Goal: Task Accomplishment & Management: Manage account settings

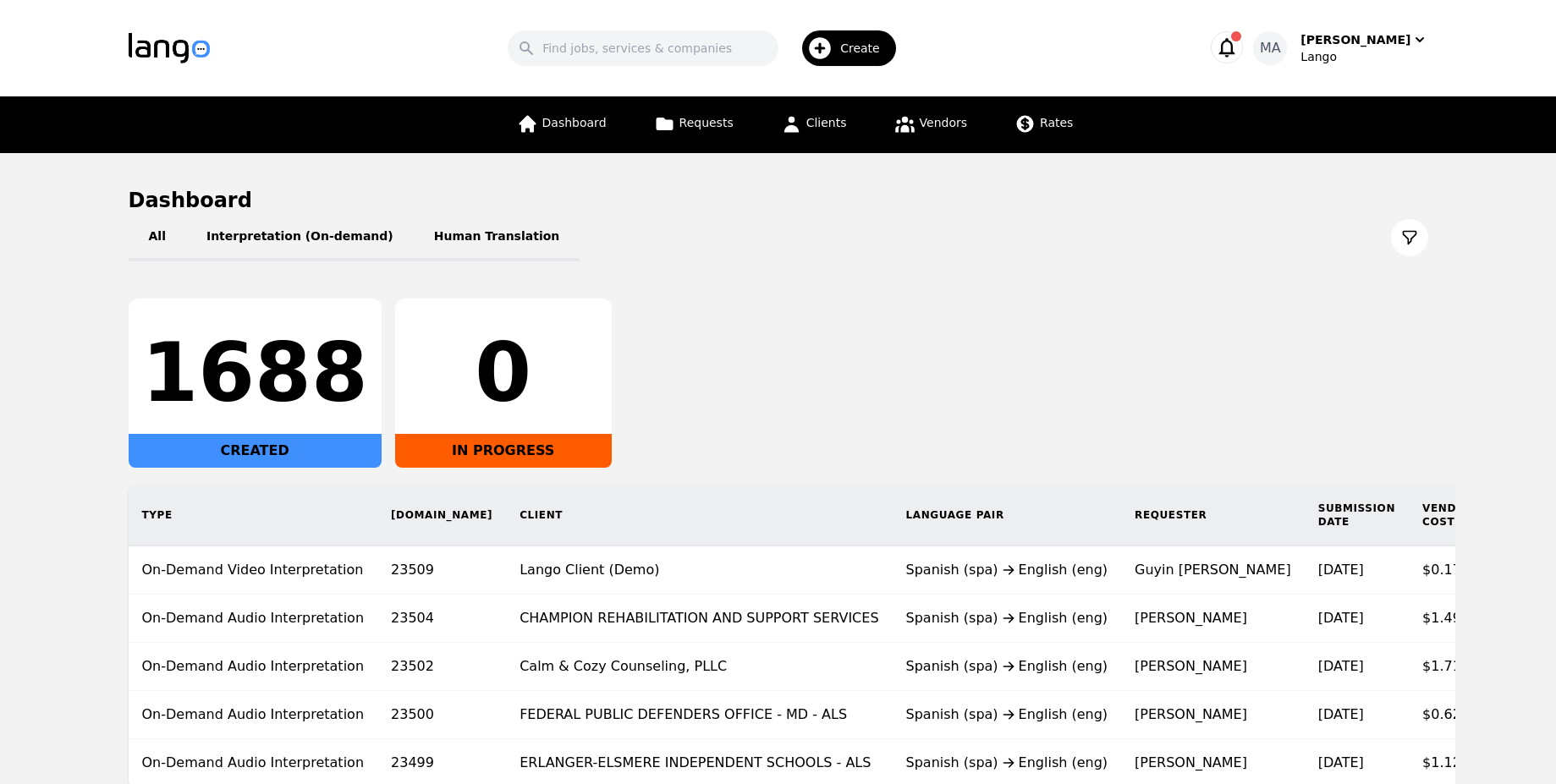
scroll to position [152, 0]
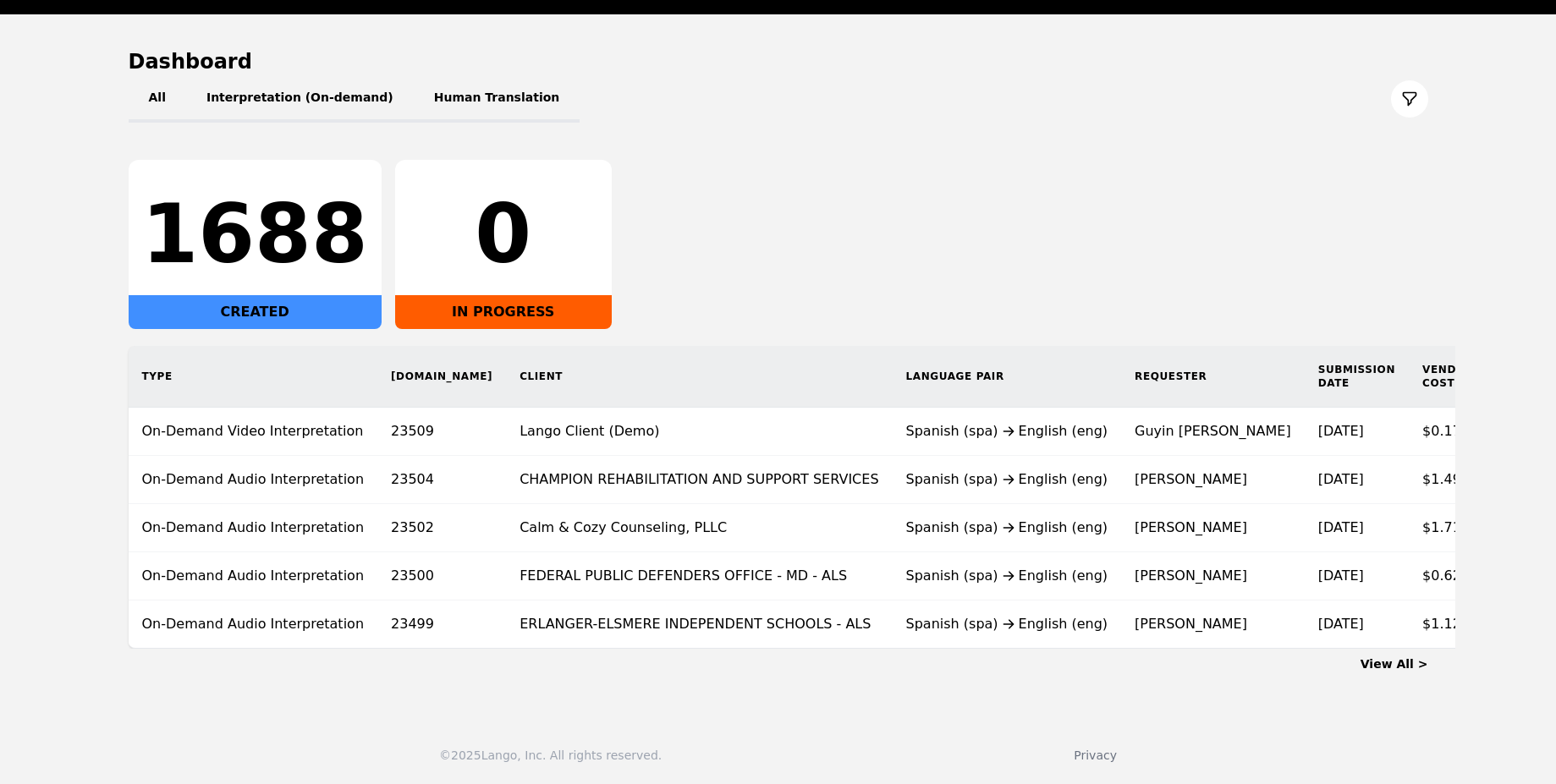
click at [892, 432] on td "Spanish (spa) English (eng)" at bounding box center [1007, 431] width 230 height 48
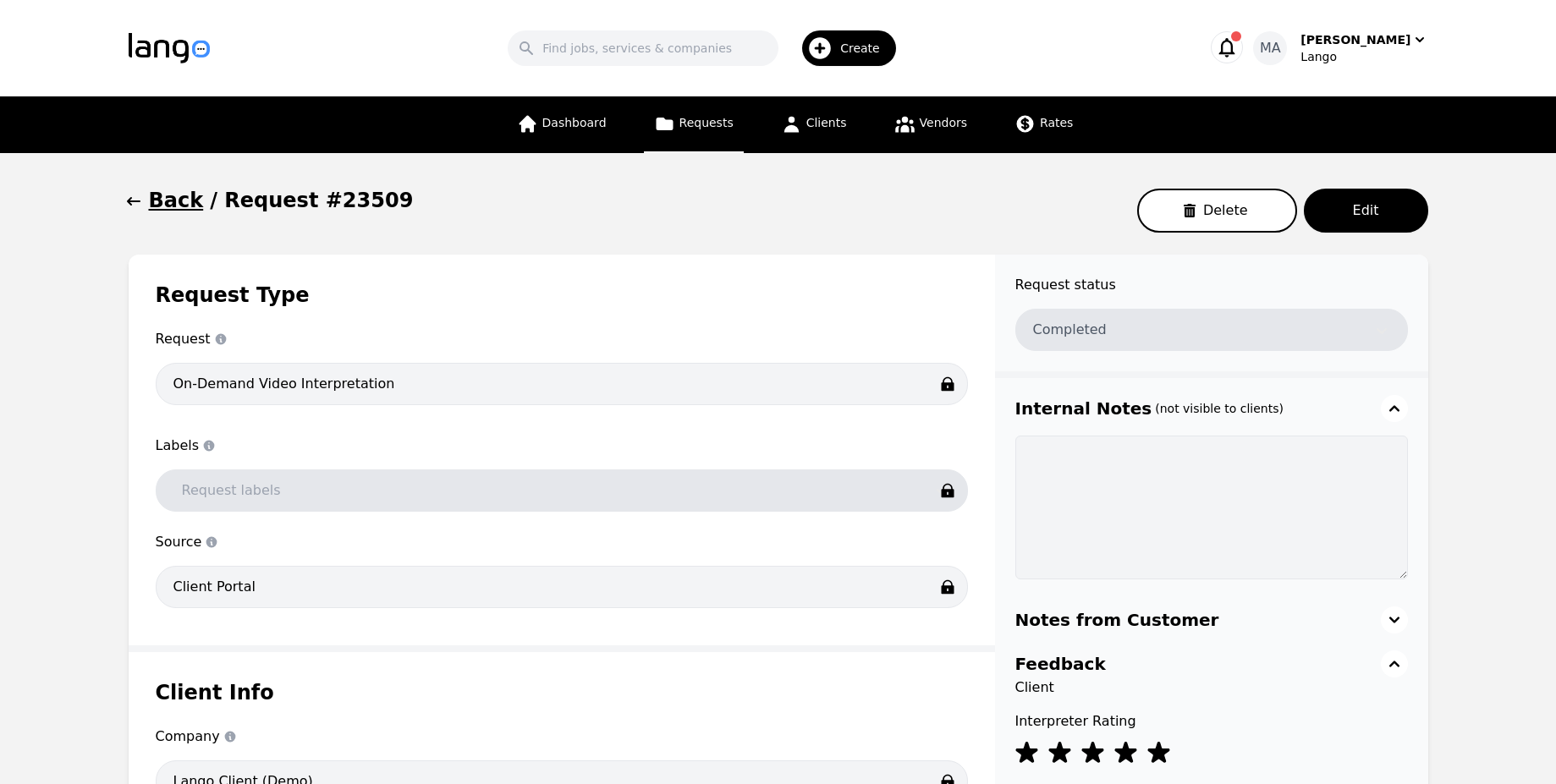
click at [1238, 43] on icon "button" at bounding box center [1226, 47] width 24 height 24
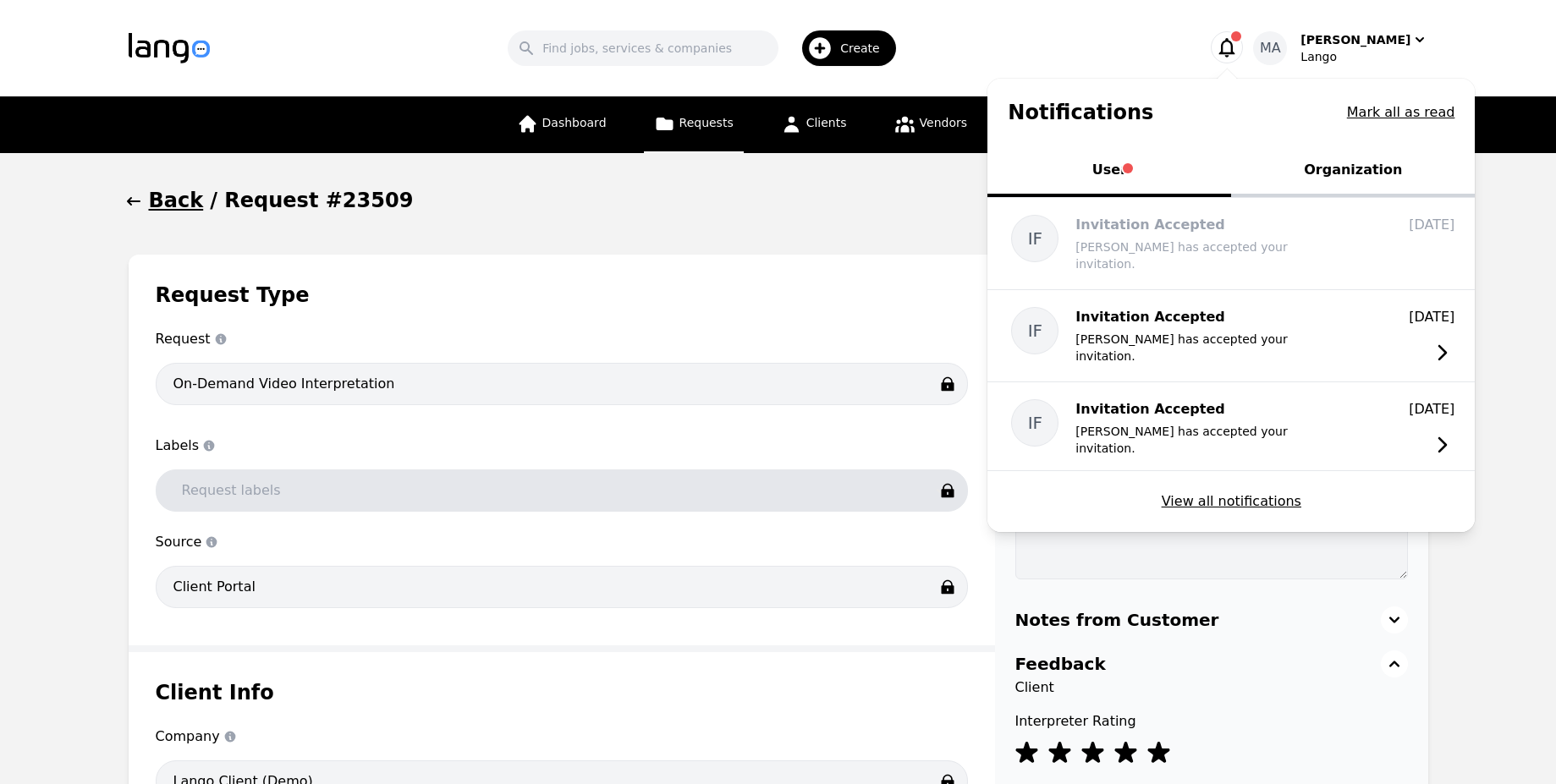
click at [1335, 162] on button "Organization" at bounding box center [1353, 172] width 243 height 51
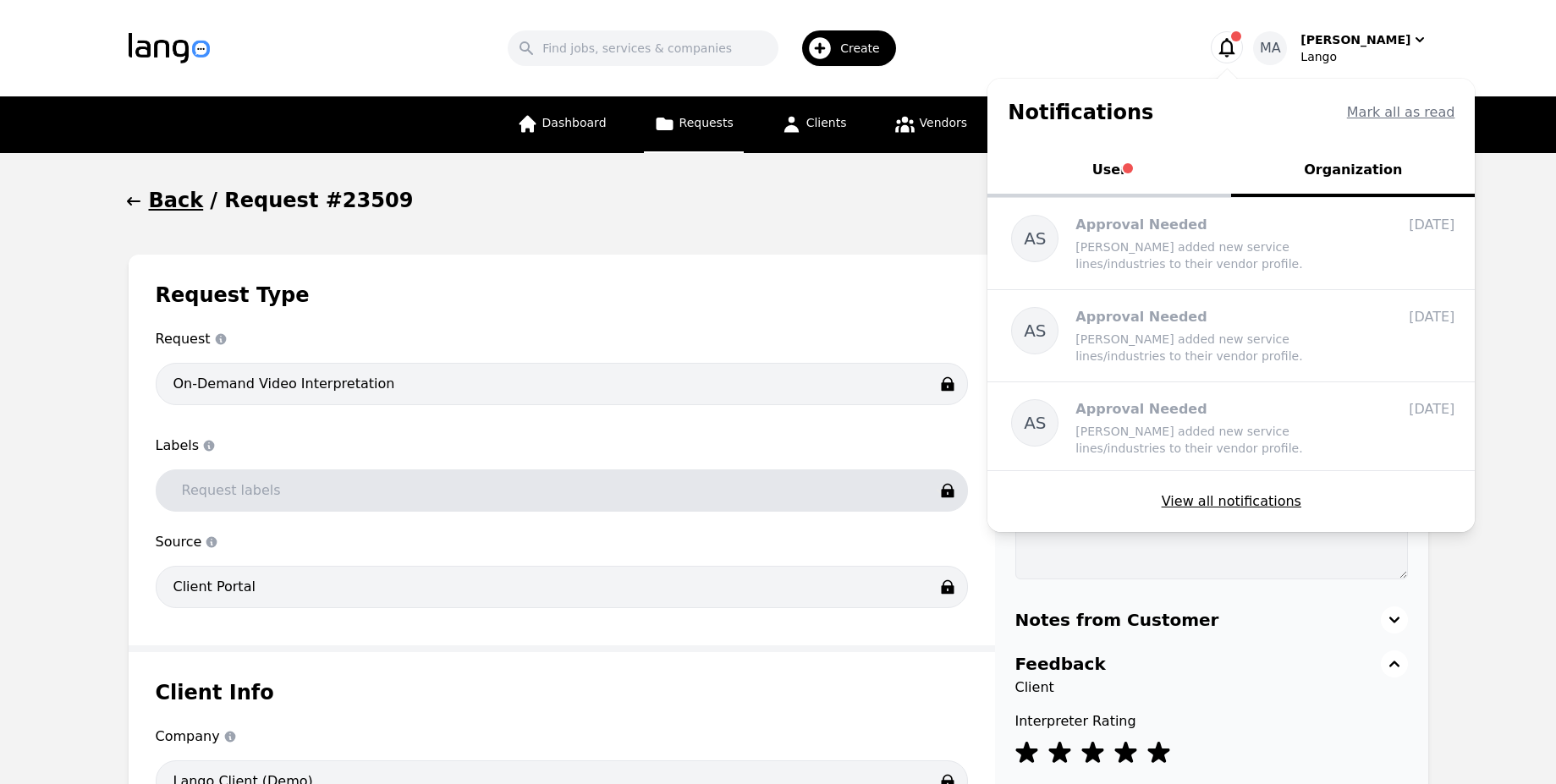
click at [697, 222] on div "Back / Request #23509 Delete Edit" at bounding box center [778, 211] width 1299 height 47
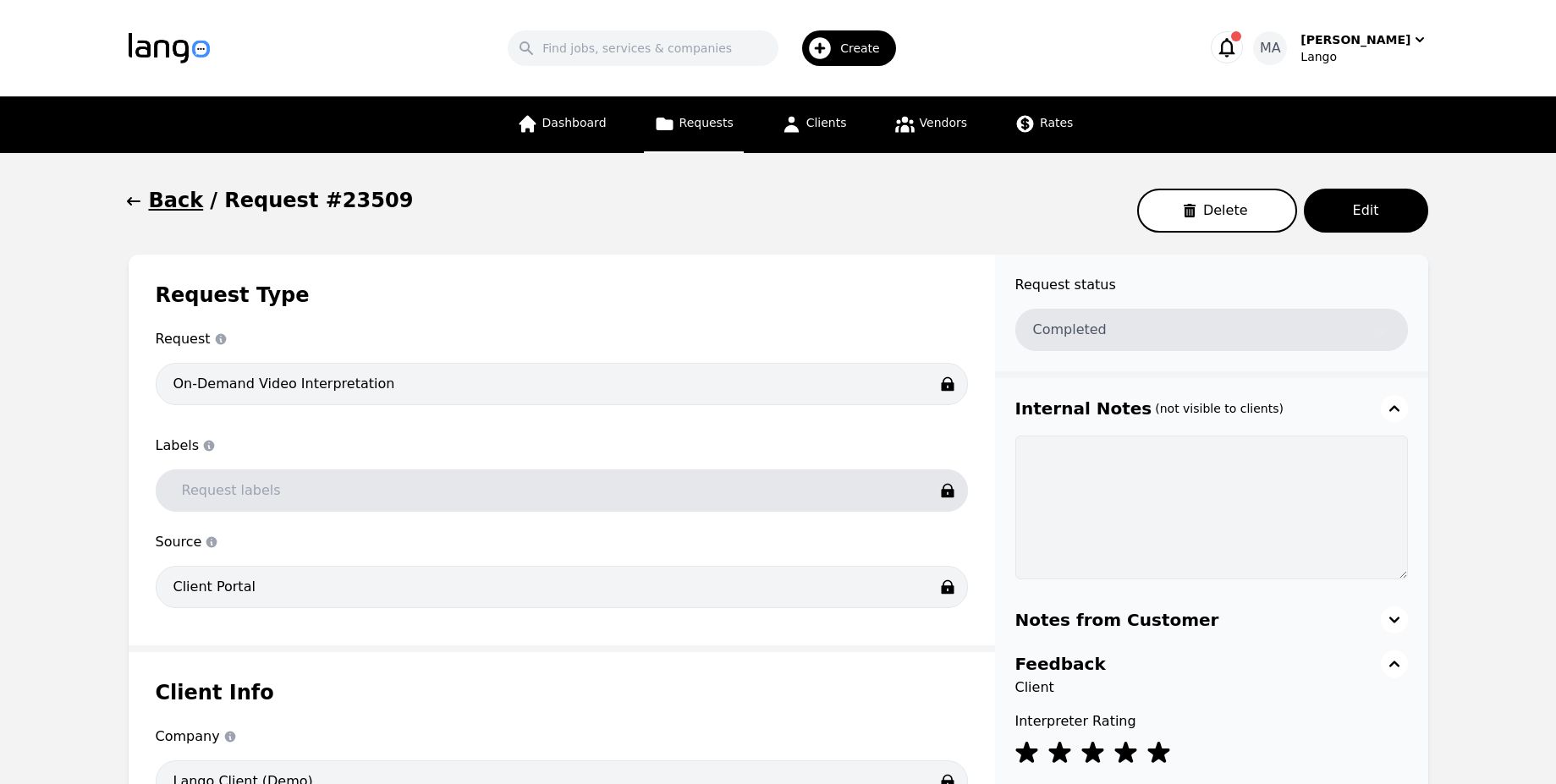
click at [157, 194] on h1 "Back" at bounding box center [176, 201] width 55 height 27
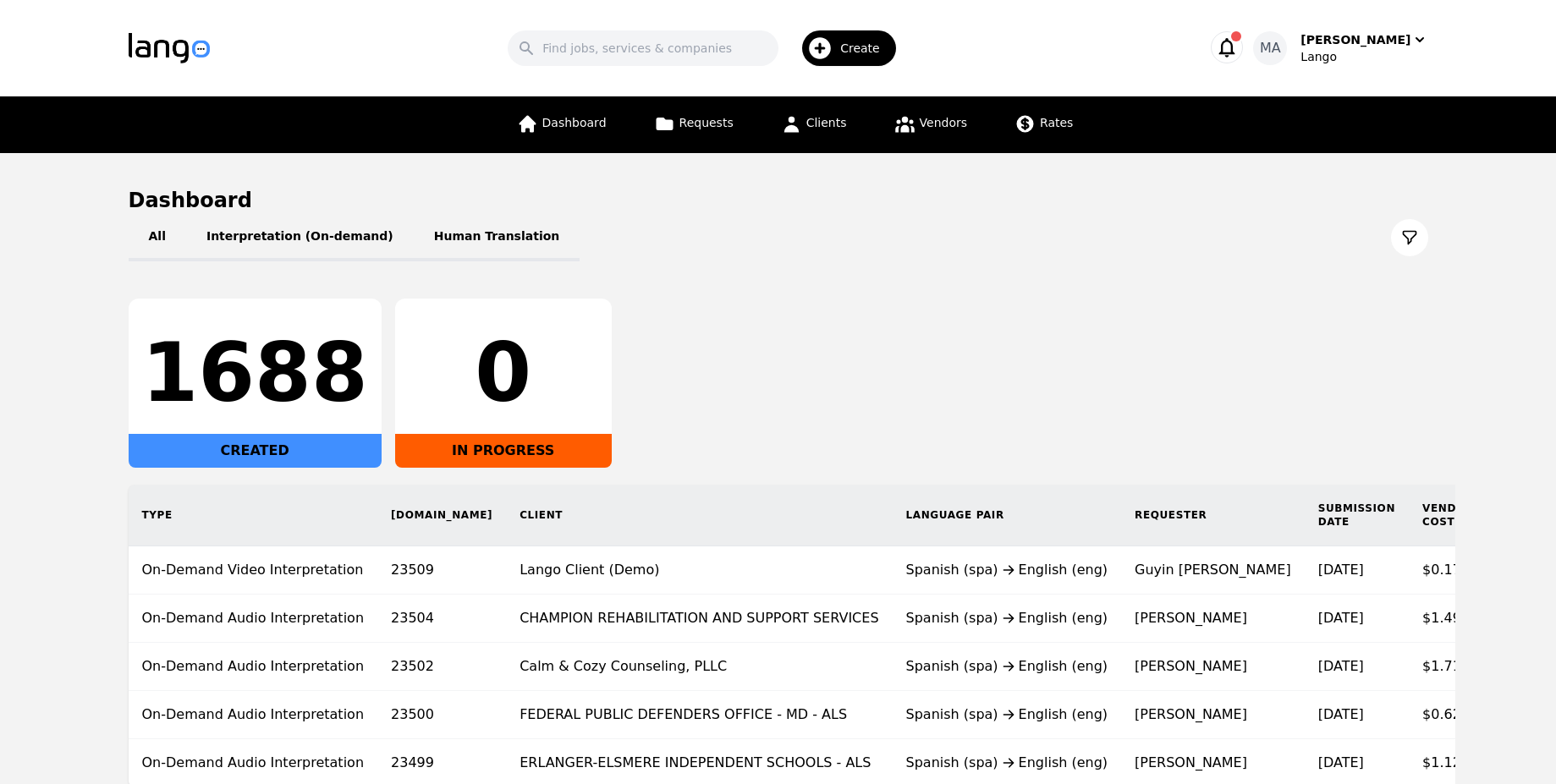
click at [1238, 46] on icon "button" at bounding box center [1226, 47] width 24 height 24
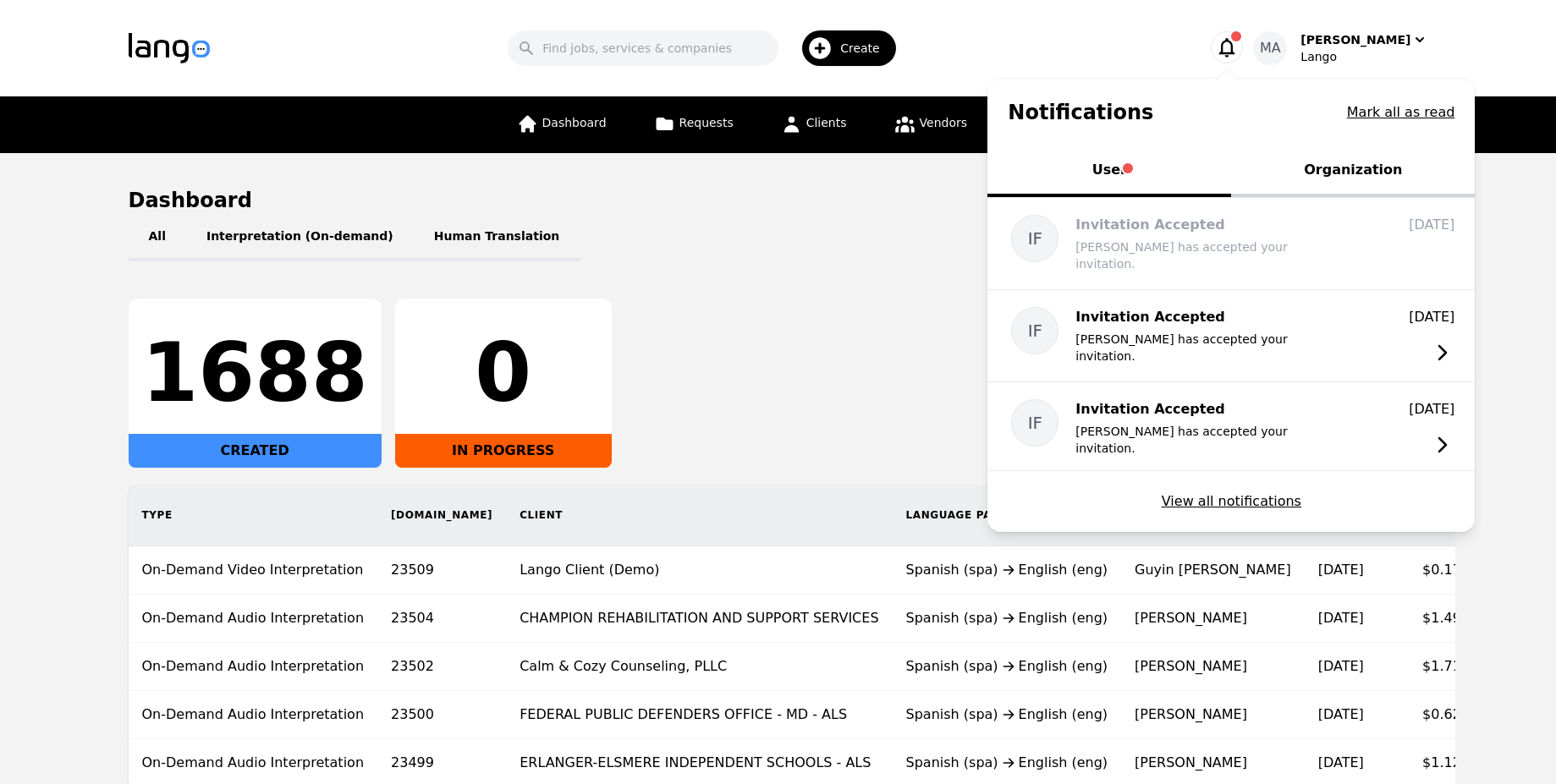
drag, startPoint x: 1039, startPoint y: 41, endPoint x: 961, endPoint y: 5, distance: 85.9
click at [1038, 37] on div "Search Create" at bounding box center [707, 48] width 940 height 49
